Goal: Obtain resource: Obtain resource

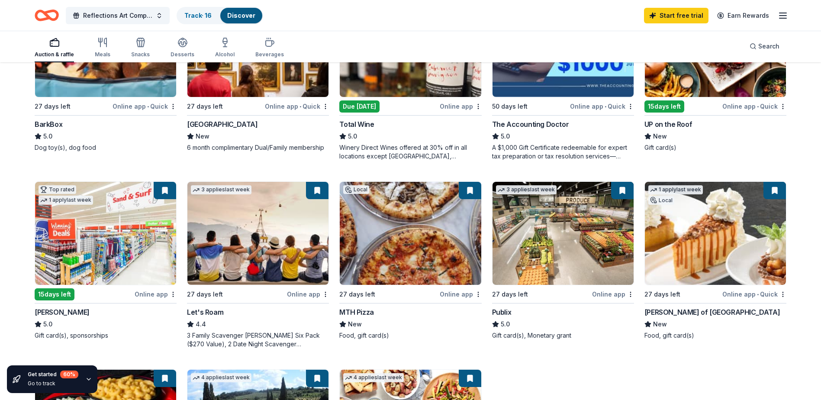
scroll to position [346, 0]
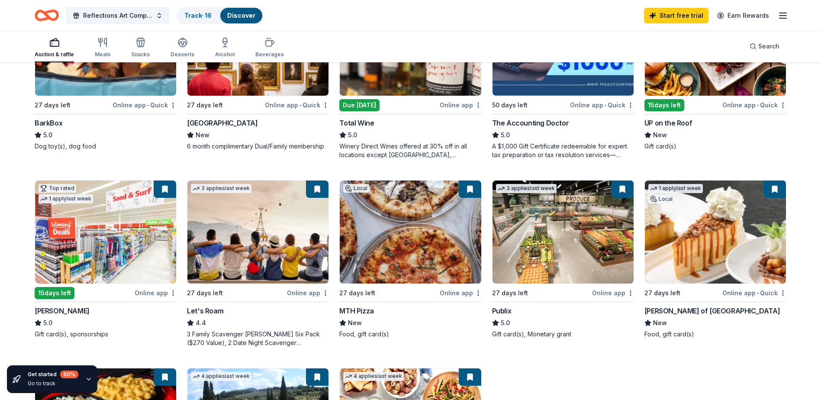
click at [545, 236] on img at bounding box center [563, 232] width 141 height 103
